Goal: Task Accomplishment & Management: Use online tool/utility

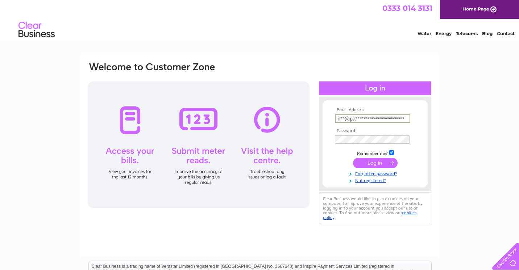
click at [375, 168] on input "submit" at bounding box center [375, 163] width 45 height 10
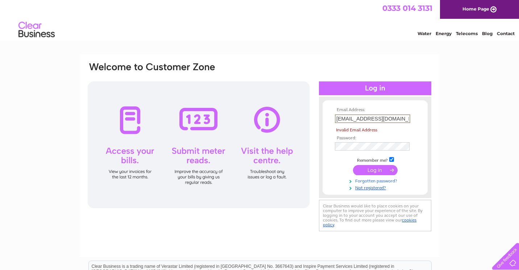
click at [336, 177] on link "Forgotten password?" at bounding box center [376, 180] width 82 height 7
click at [386, 170] on input "submit" at bounding box center [375, 171] width 45 height 10
click at [369, 168] on input "submit" at bounding box center [375, 170] width 45 height 10
click at [336, 169] on td at bounding box center [375, 171] width 84 height 14
click at [340, 120] on input "in**@paperwhitefloraldesign.com" at bounding box center [372, 119] width 75 height 9
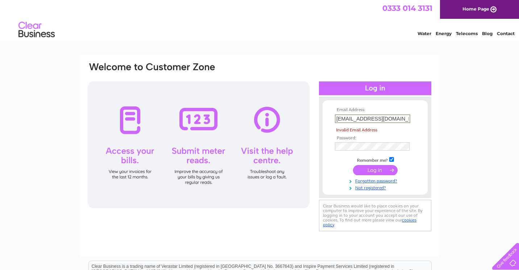
click at [392, 119] on input "in**@paperwhitefloraldesign.com" at bounding box center [372, 119] width 75 height 9
drag, startPoint x: 390, startPoint y: 119, endPoint x: 355, endPoint y: 119, distance: 35.2
click at [355, 119] on input "in**@paperwhitefloraldesign.com" at bounding box center [372, 119] width 75 height 9
type input "in**@padesign.com"
drag, startPoint x: 389, startPoint y: 117, endPoint x: 327, endPoint y: 121, distance: 62.2
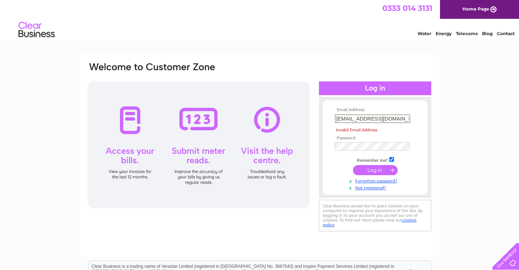
click at [327, 121] on form "Email Address: in**@padesign.com Invalid Email Address Password:" at bounding box center [375, 149] width 105 height 83
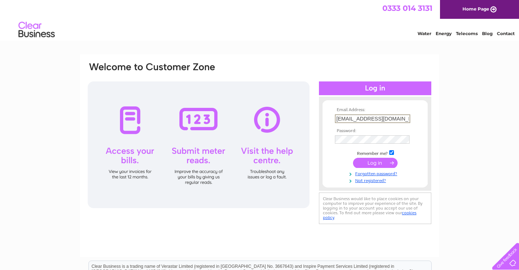
type input "info@paperwhitefloraldesign.com"
click at [364, 159] on input "submit" at bounding box center [375, 163] width 45 height 10
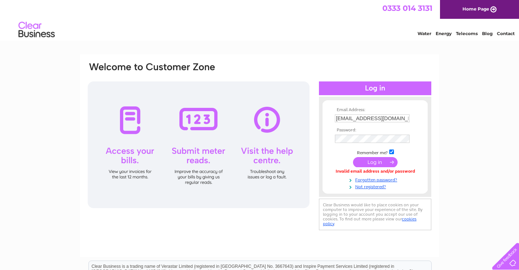
click at [371, 163] on input "submit" at bounding box center [375, 162] width 45 height 10
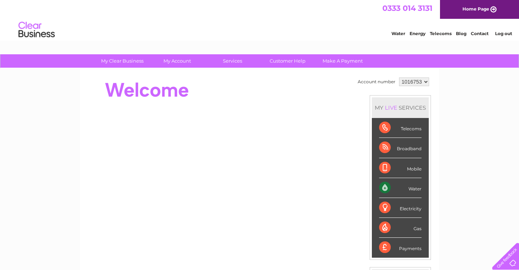
click at [386, 190] on div "Water" at bounding box center [400, 188] width 42 height 20
click at [218, 93] on div at bounding box center [219, 90] width 264 height 29
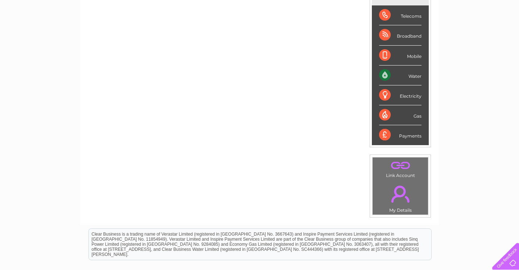
scroll to position [24, 0]
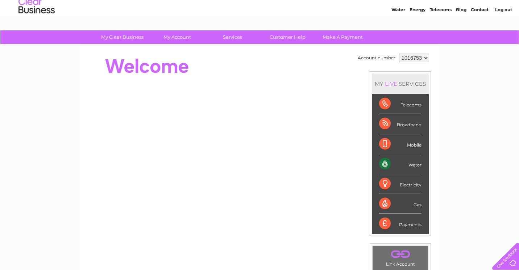
click at [386, 163] on div "Water" at bounding box center [400, 164] width 42 height 20
click at [386, 166] on div "Water" at bounding box center [400, 164] width 42 height 20
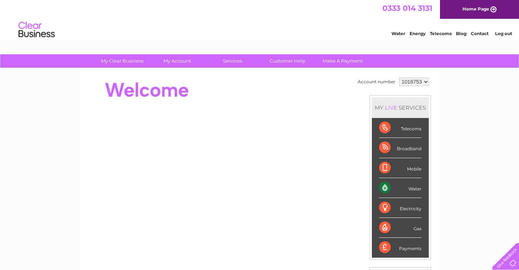
scroll to position [0, 0]
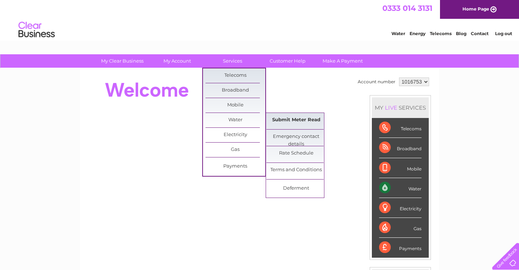
click at [285, 121] on link "Submit Meter Read" at bounding box center [296, 120] width 60 height 15
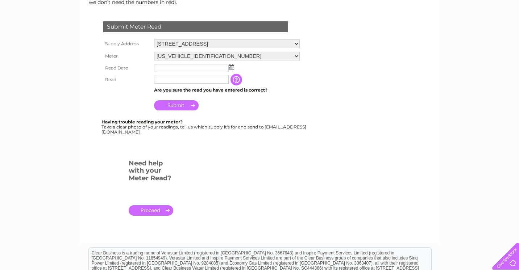
scroll to position [118, 0]
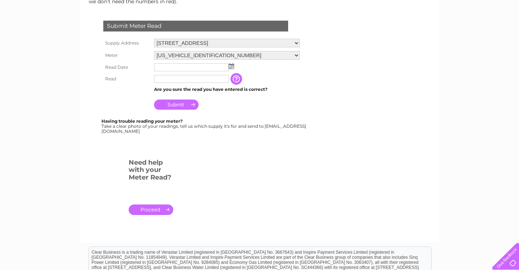
click at [231, 65] on img at bounding box center [231, 66] width 5 height 6
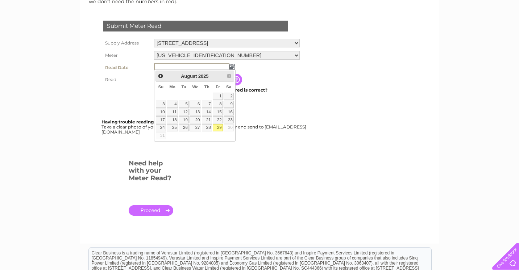
click at [219, 128] on link "29" at bounding box center [218, 127] width 10 height 7
type input "2025/08/29"
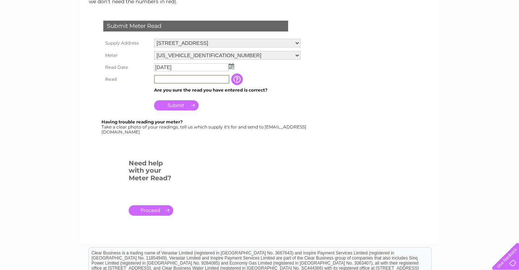
click at [175, 78] on input "text" at bounding box center [191, 79] width 75 height 9
type input "6"
type input "0"
click at [239, 79] on input "button" at bounding box center [237, 79] width 13 height 12
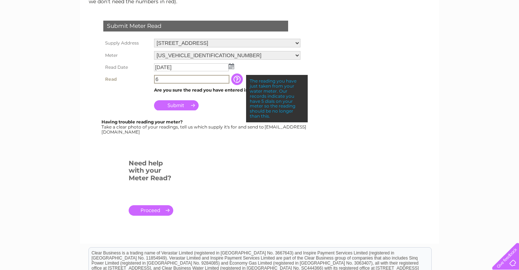
click at [188, 79] on input "6" at bounding box center [191, 79] width 75 height 9
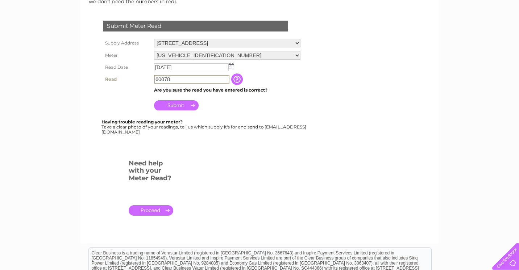
type input "60078"
click at [187, 105] on input "Submit" at bounding box center [176, 105] width 45 height 10
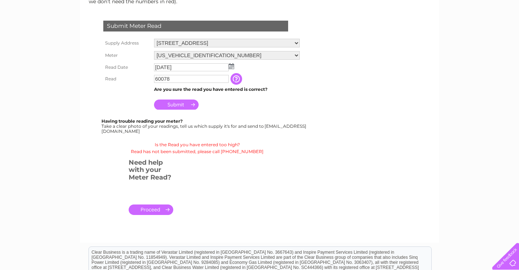
drag, startPoint x: 106, startPoint y: 129, endPoint x: 178, endPoint y: 129, distance: 71.4
click at [178, 129] on div "Having trouble reading your meter? Take a clear photo of your readings, tell us…" at bounding box center [205, 126] width 206 height 15
click at [104, 183] on div "Need help with your Meter Read? ." at bounding box center [127, 195] width 80 height 79
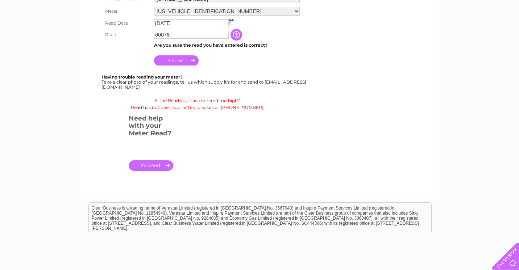
scroll to position [160, 0]
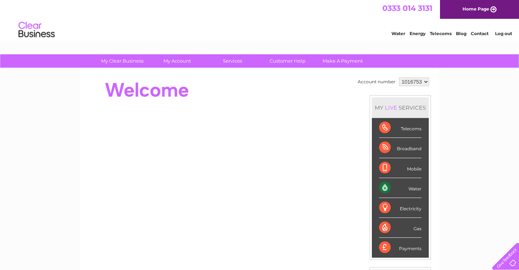
scroll to position [-3, 0]
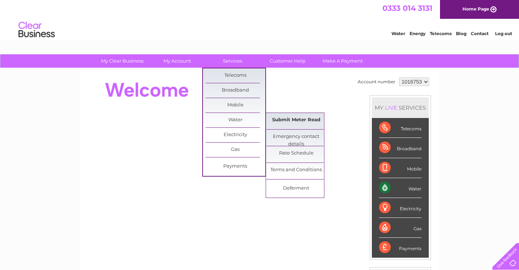
click at [274, 122] on link "Submit Meter Read" at bounding box center [296, 120] width 60 height 15
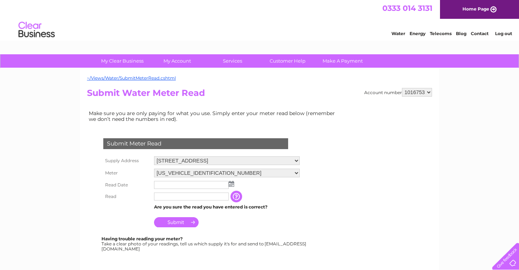
click at [230, 184] on img at bounding box center [231, 184] width 5 height 6
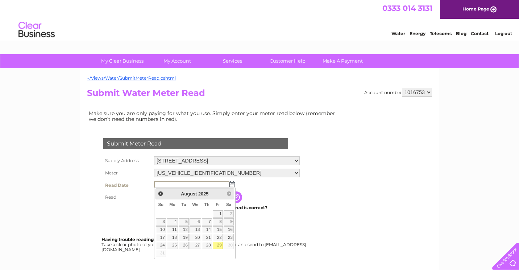
click at [218, 247] on link "29" at bounding box center [218, 245] width 10 height 7
type input "[DATE]"
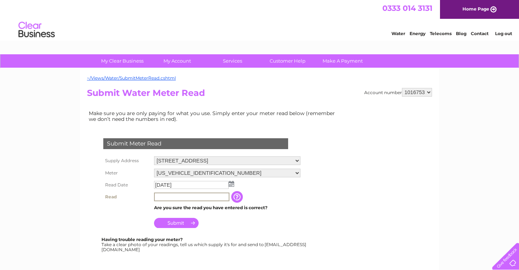
click at [195, 197] on input "text" at bounding box center [191, 197] width 75 height 9
type input "60078"
click at [188, 222] on input "Submit" at bounding box center [176, 223] width 45 height 10
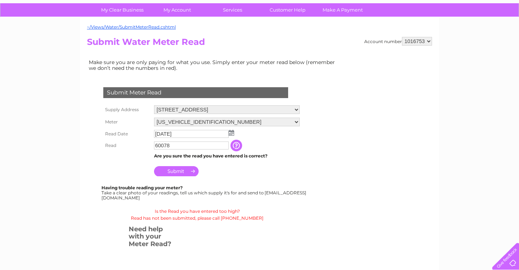
scroll to position [57, 0]
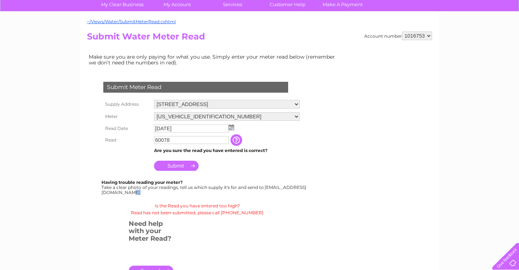
drag, startPoint x: 99, startPoint y: 189, endPoint x: 193, endPoint y: 194, distance: 94.4
click at [193, 194] on div "Submit Meter Read Supply Address [STREET_ADDRESS] Meter [US_VEHICLE_IDENTIFICAT…" at bounding box center [197, 141] width 220 height 149
click at [191, 190] on div "Having trouble reading your meter? Take a clear photo of your readings, tell us…" at bounding box center [205, 187] width 206 height 15
drag, startPoint x: 107, startPoint y: 191, endPoint x: 175, endPoint y: 189, distance: 68.2
click at [175, 190] on div "Having trouble reading your meter? Take a clear photo of your readings, tell us…" at bounding box center [205, 187] width 206 height 15
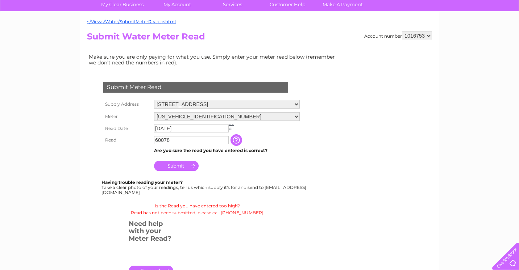
copy div "[EMAIL_ADDRESS][DOMAIN_NAME]"
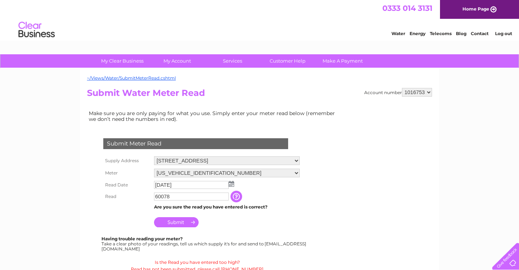
scroll to position [0, 0]
